Goal: Task Accomplishment & Management: Complete application form

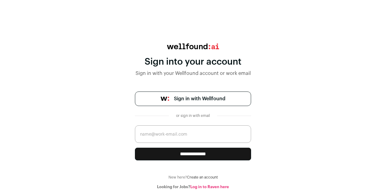
drag, startPoint x: 199, startPoint y: 135, endPoint x: 204, endPoint y: 132, distance: 4.9
click at [199, 135] on input "email" at bounding box center [193, 135] width 116 height 18
click at [212, 135] on input "email" at bounding box center [193, 135] width 116 height 18
click at [197, 133] on input "email" at bounding box center [193, 135] width 116 height 18
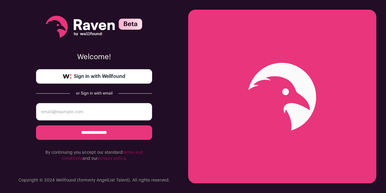
click at [66, 113] on input "email" at bounding box center [94, 112] width 116 height 18
click at [108, 117] on input "email" at bounding box center [94, 112] width 116 height 18
type input "[EMAIL_ADDRESS][DOMAIN_NAME]"
click at [110, 135] on input "**********" at bounding box center [94, 133] width 116 height 15
